Goal: Task Accomplishment & Management: Manage account settings

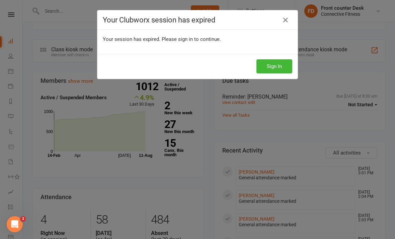
scroll to position [155, 0]
click at [276, 68] on button "Sign In" at bounding box center [274, 66] width 36 height 14
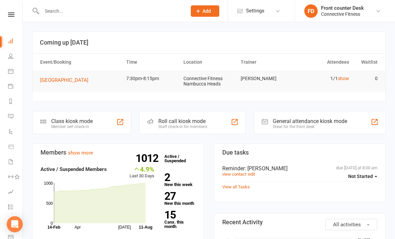
click at [61, 73] on td "[GEOGRAPHIC_DATA]" at bounding box center [80, 80] width 86 height 19
click at [66, 83] on button "[GEOGRAPHIC_DATA]" at bounding box center [66, 80] width 53 height 8
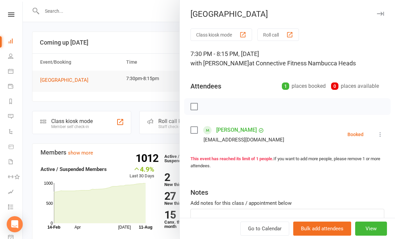
click at [153, 30] on div at bounding box center [209, 119] width 372 height 239
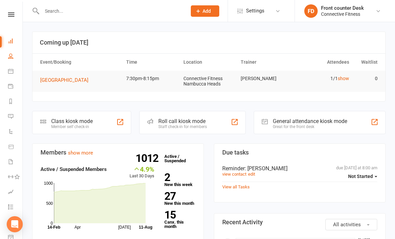
click at [12, 59] on link "People" at bounding box center [15, 56] width 15 height 15
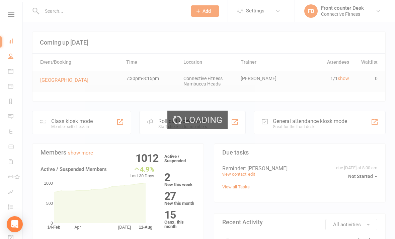
select select "100"
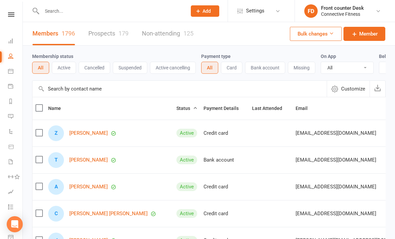
click at [149, 15] on input "text" at bounding box center [111, 10] width 142 height 9
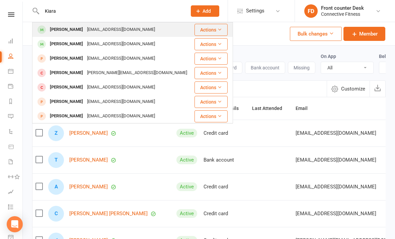
type input "Kiara"
click at [144, 30] on div "Kiara Ward kiara.wardd@outlook.com" at bounding box center [113, 30] width 161 height 14
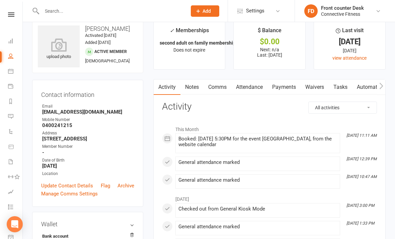
scroll to position [12, 0]
click at [291, 137] on div "Booked: 12 Aug 2025 at 5:30PM for the event Recovery Centre, from the website c…" at bounding box center [257, 141] width 159 height 11
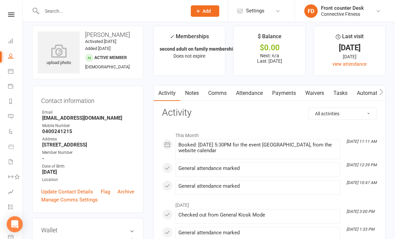
scroll to position [0, 0]
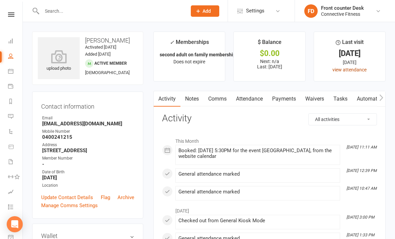
click at [354, 69] on link "view attendance" at bounding box center [349, 69] width 34 height 5
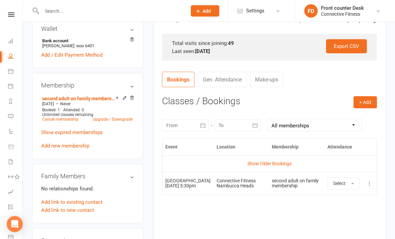
scroll to position [207, 0]
click at [369, 184] on icon at bounding box center [369, 182] width 7 height 7
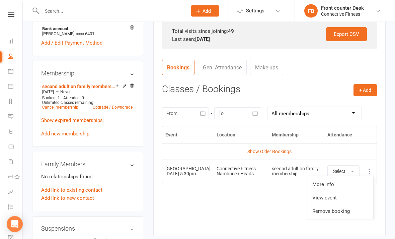
scroll to position [220, 0]
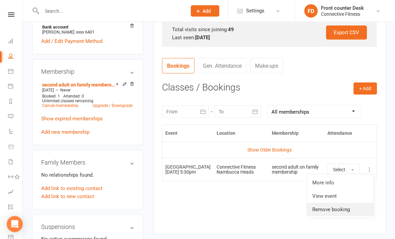
click at [340, 212] on link "Remove booking" at bounding box center [340, 209] width 66 height 13
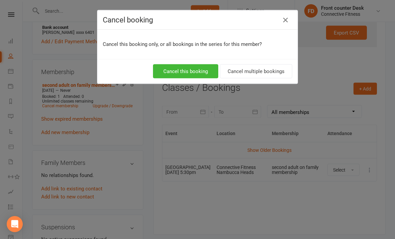
scroll to position [221, 0]
click at [211, 73] on button "Cancel this booking" at bounding box center [185, 71] width 65 height 14
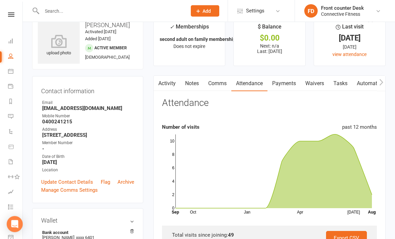
scroll to position [0, 0]
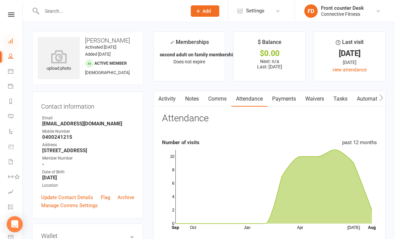
click at [13, 41] on icon at bounding box center [10, 40] width 5 height 5
